Goal: Navigation & Orientation: Understand site structure

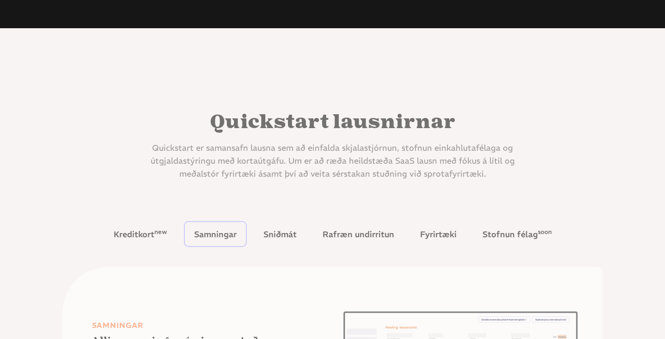
scroll to position [330, 0]
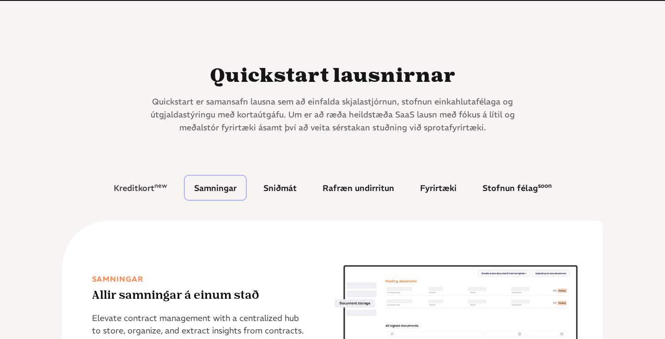
click at [153, 178] on link "Kreditkort new" at bounding box center [140, 188] width 72 height 24
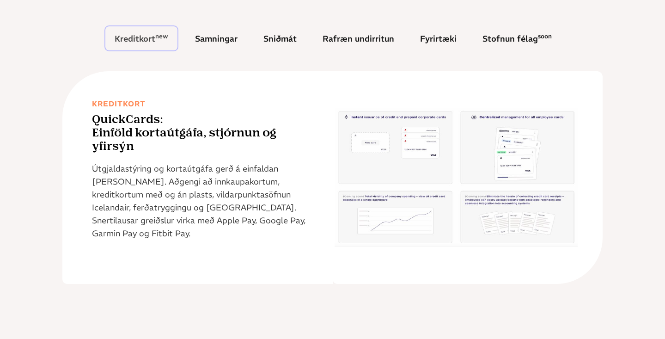
scroll to position [480, 0]
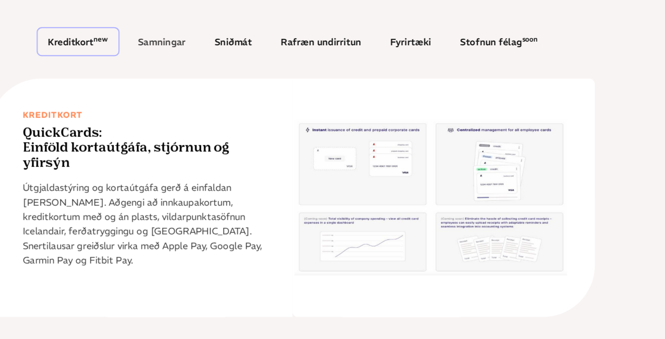
click at [208, 31] on link "Samningar" at bounding box center [216, 37] width 61 height 24
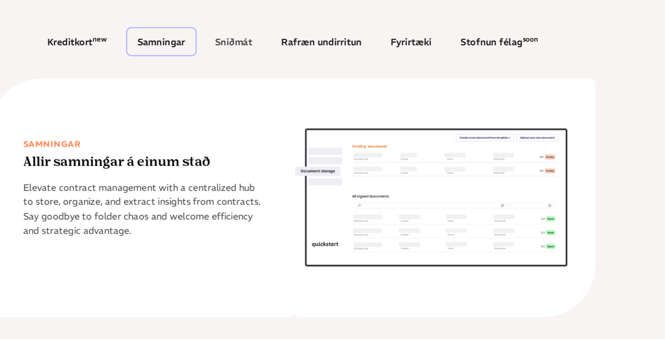
click at [284, 40] on div "Sniðmát" at bounding box center [280, 37] width 33 height 8
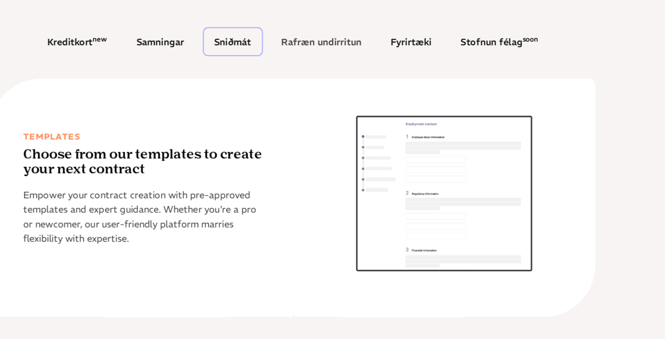
click at [341, 40] on div "Rafræn undirritun" at bounding box center [359, 37] width 72 height 8
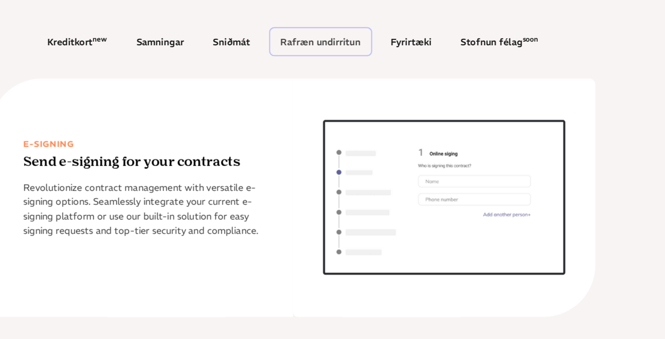
click at [389, 33] on div "Rafræn undirritun" at bounding box center [358, 37] width 72 height 8
click at [443, 38] on div "Fyrirtæki" at bounding box center [438, 37] width 37 height 8
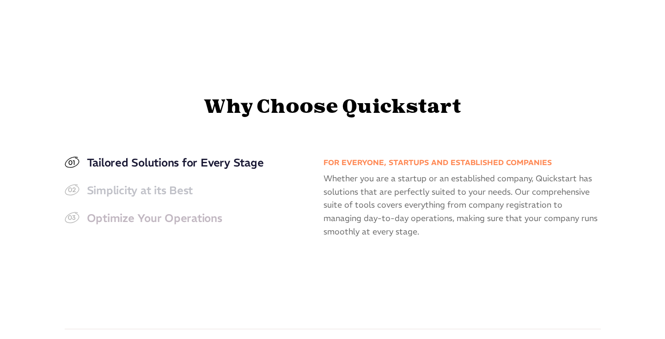
scroll to position [876, 0]
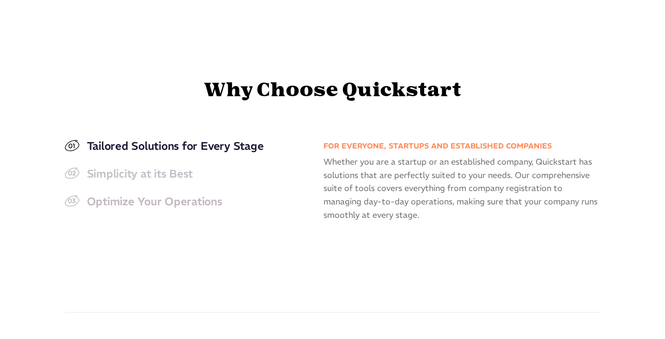
click at [204, 174] on link "Simplicity at its Best" at bounding box center [190, 173] width 250 height 18
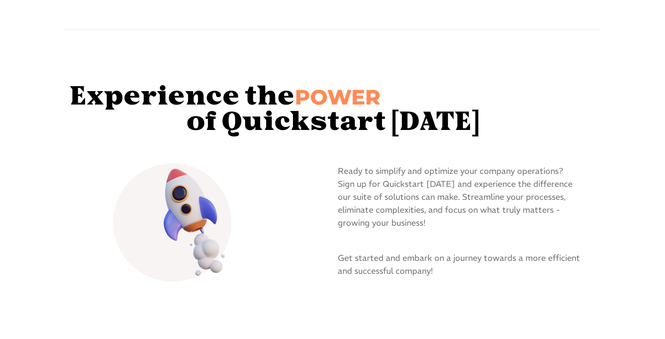
scroll to position [1377, 0]
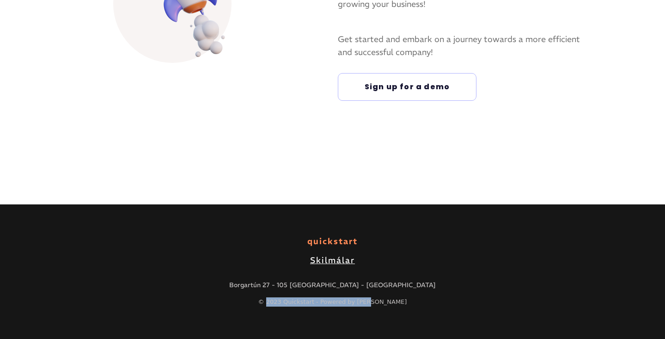
drag, startPoint x: 284, startPoint y: 298, endPoint x: 415, endPoint y: 302, distance: 130.4
click at [415, 302] on div "© 2023 Quickstart - Powered by [PERSON_NAME]" at bounding box center [333, 301] width 606 height 9
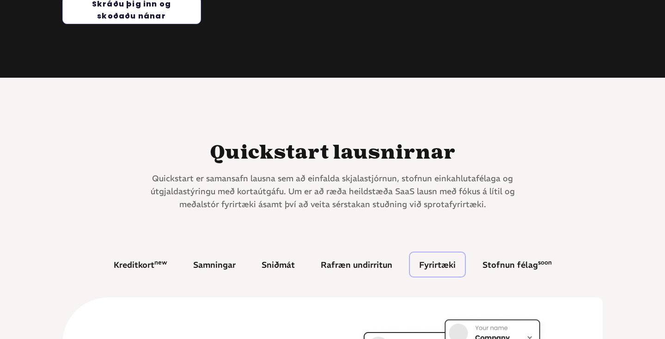
scroll to position [0, 0]
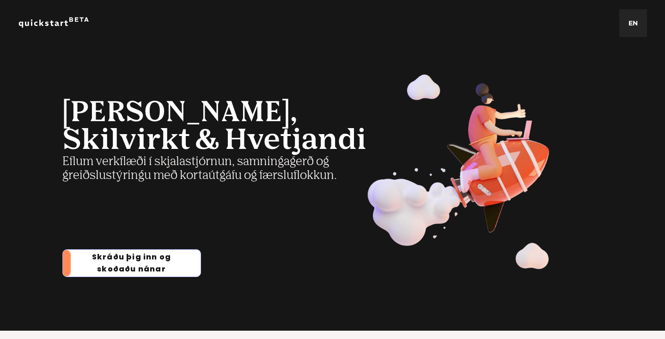
click at [155, 254] on link "Skráðu þig inn og skoðaðu nánar" at bounding box center [132, 263] width 138 height 27
